Goal: Browse casually

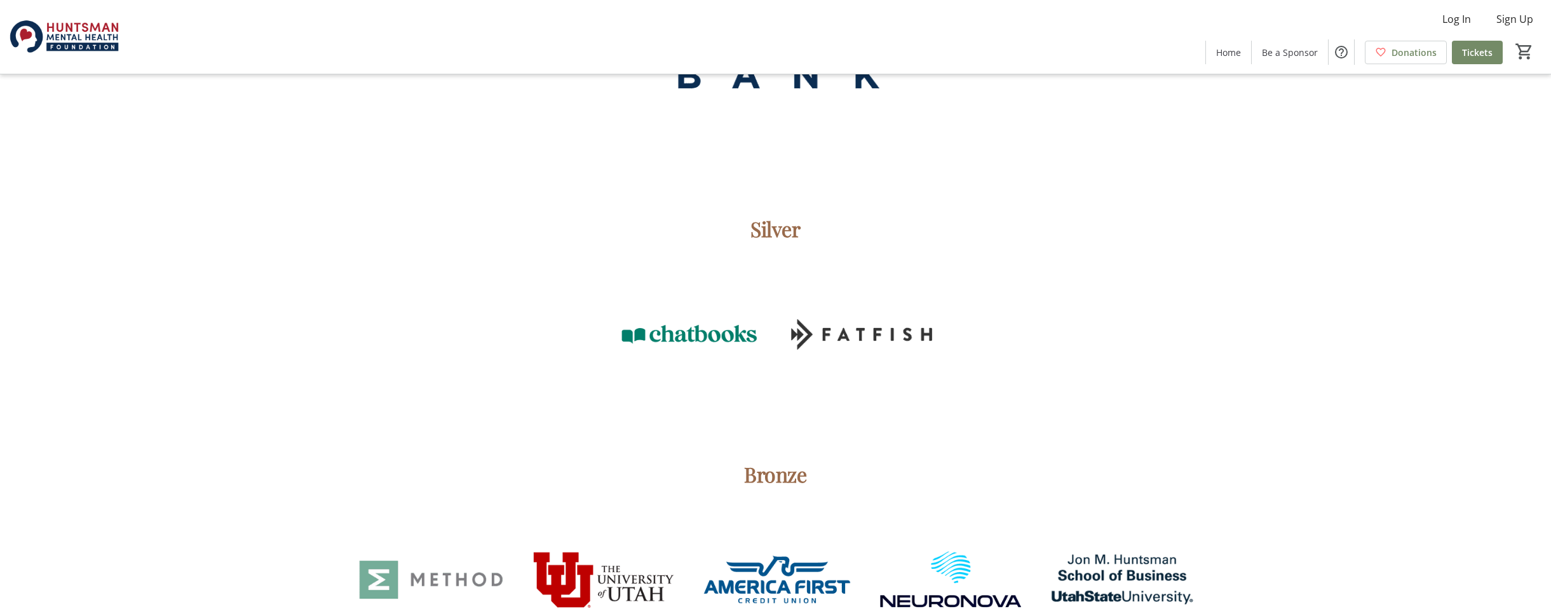
scroll to position [2494, 0]
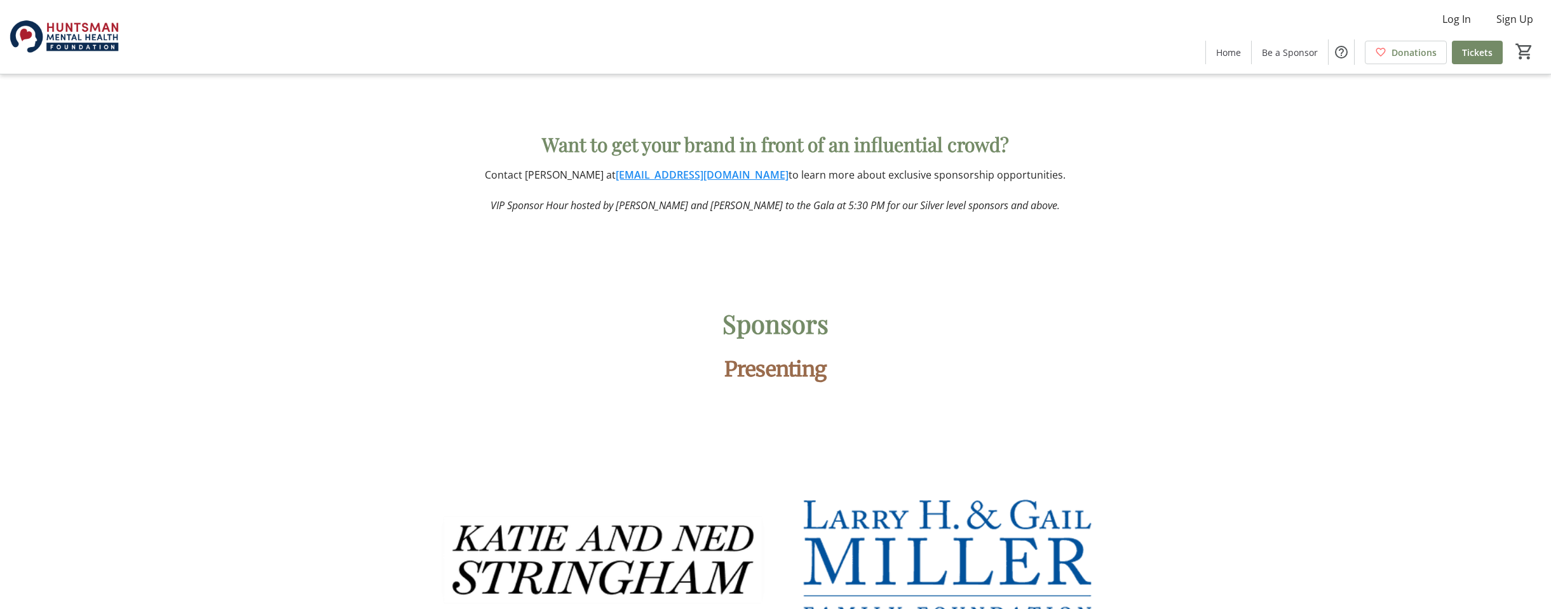
scroll to position [1591, 0]
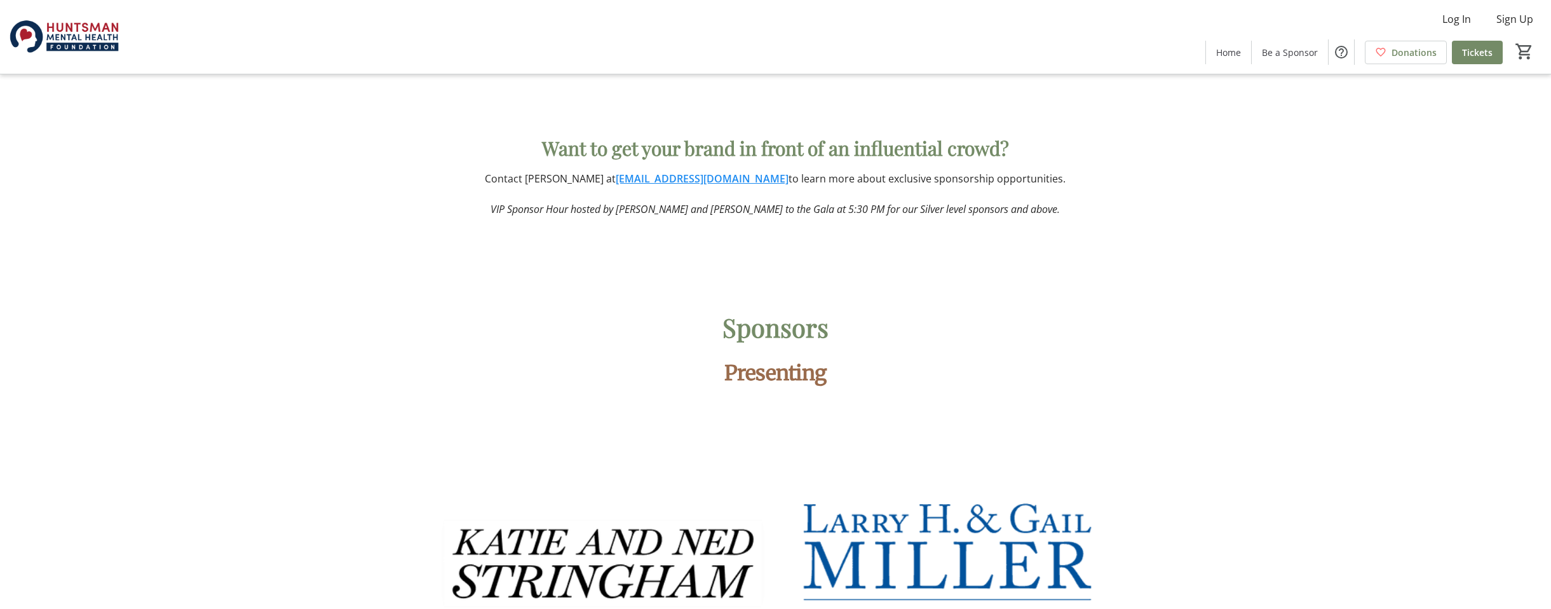
click at [791, 376] on span "Presenting" at bounding box center [775, 372] width 102 height 25
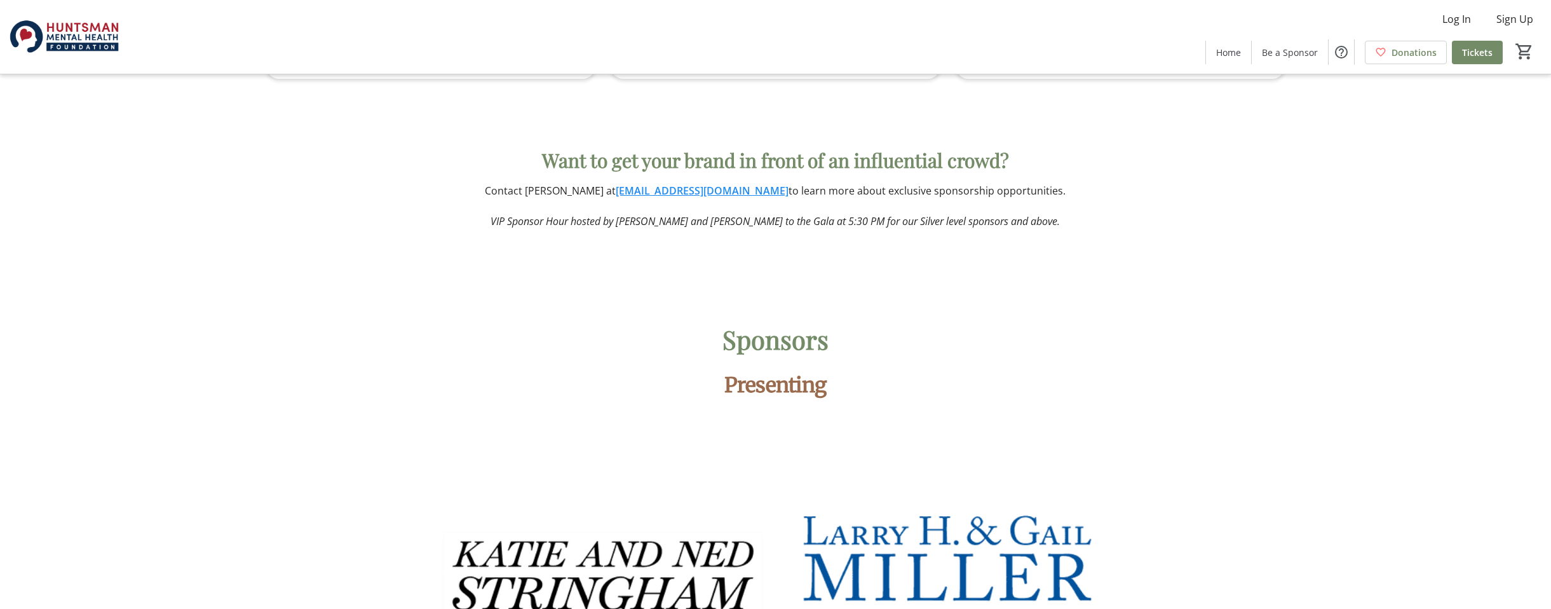
scroll to position [1581, 0]
drag, startPoint x: 835, startPoint y: 386, endPoint x: 702, endPoint y: 384, distance: 133.4
click at [702, 384] on p "Presenting" at bounding box center [775, 383] width 1018 height 30
copy span "Presenting"
click at [912, 395] on p "Presenting" at bounding box center [775, 383] width 1018 height 30
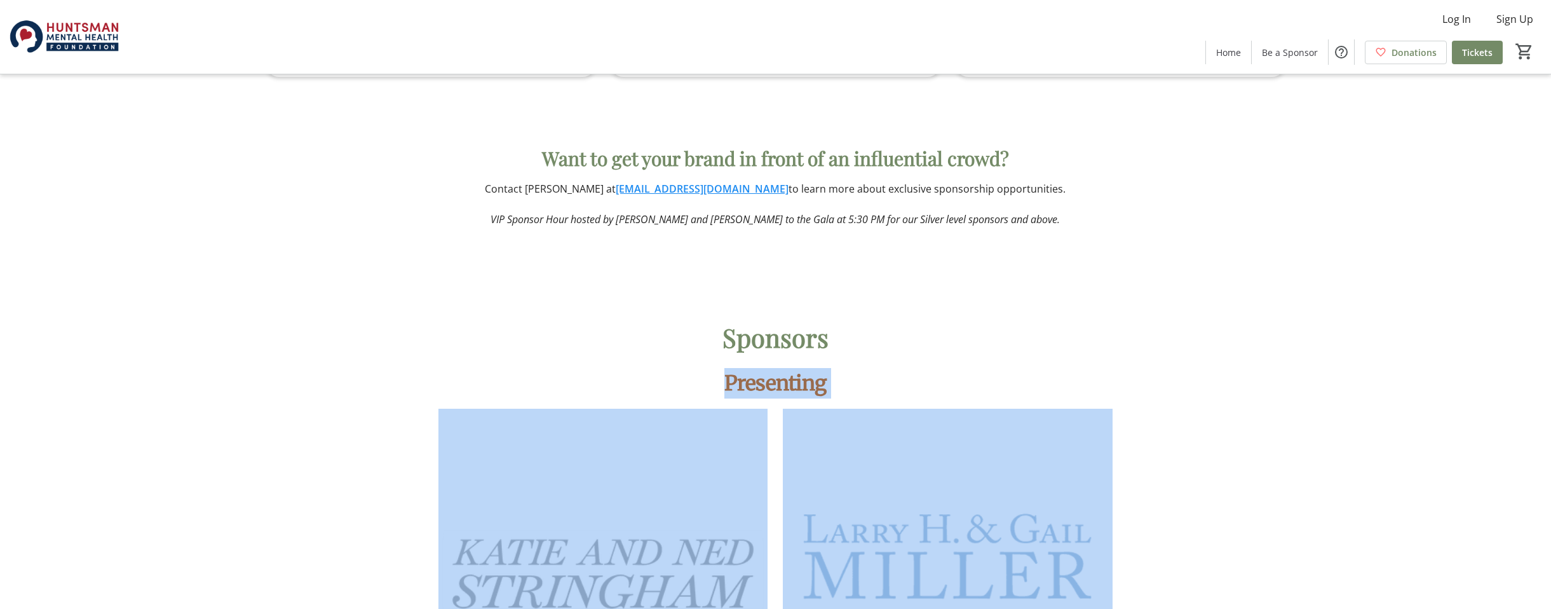
drag, startPoint x: 793, startPoint y: 408, endPoint x: 891, endPoint y: 401, distance: 98.1
click at [891, 400] on div "Presenting" at bounding box center [775, 575] width 1018 height 415
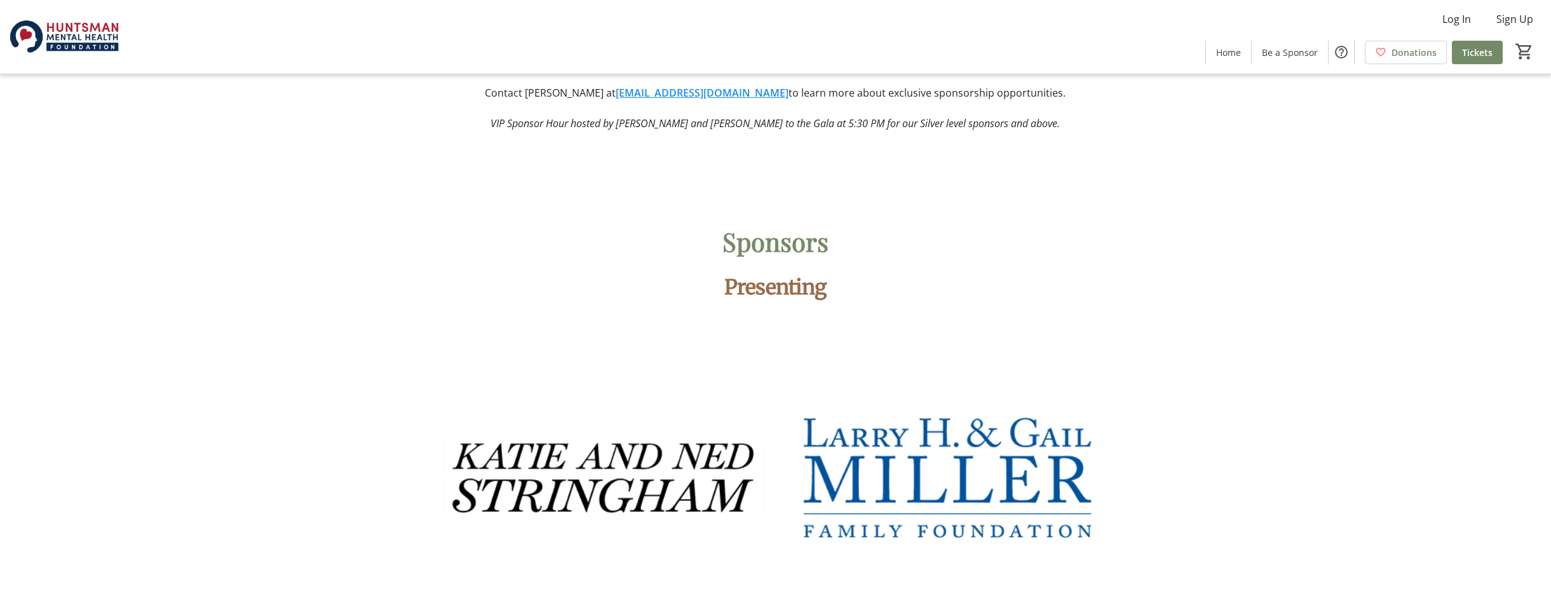
scroll to position [1665, 0]
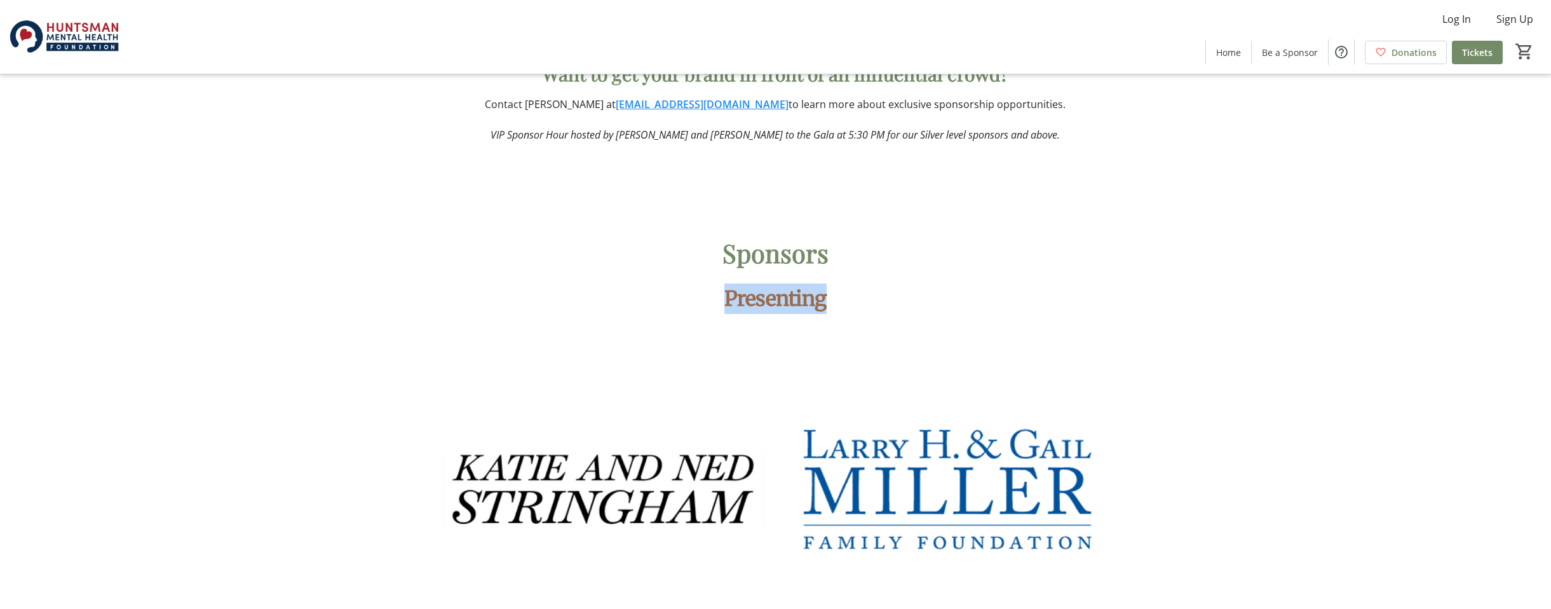
drag, startPoint x: 825, startPoint y: 301, endPoint x: 714, endPoint y: 295, distance: 110.7
click at [714, 295] on p "Presenting" at bounding box center [775, 298] width 1018 height 30
copy span "Presenting"
click at [882, 300] on p "Presenting" at bounding box center [775, 298] width 1018 height 30
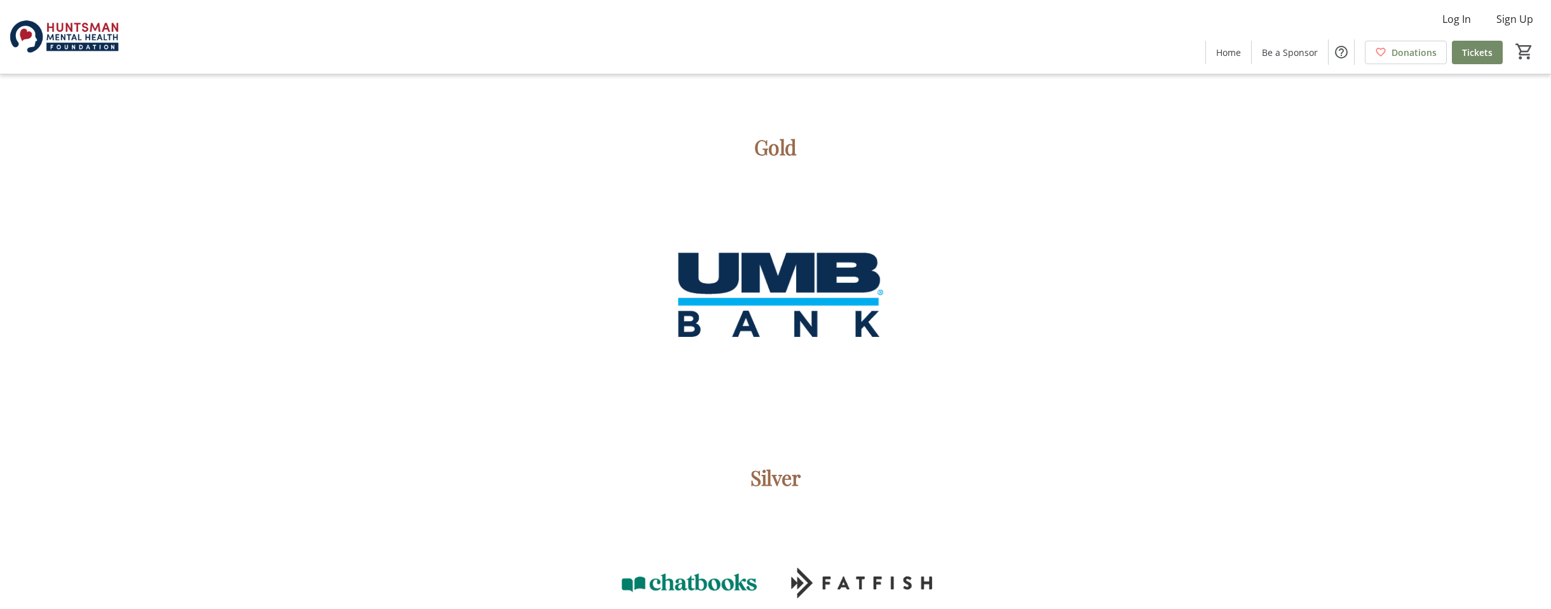
scroll to position [2211, 0]
